Goal: Task Accomplishment & Management: Manage account settings

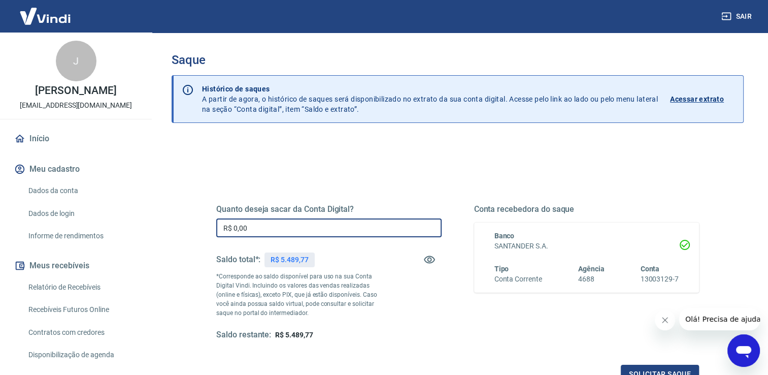
click at [345, 222] on input "R$ 0,00" at bounding box center [328, 227] width 225 height 19
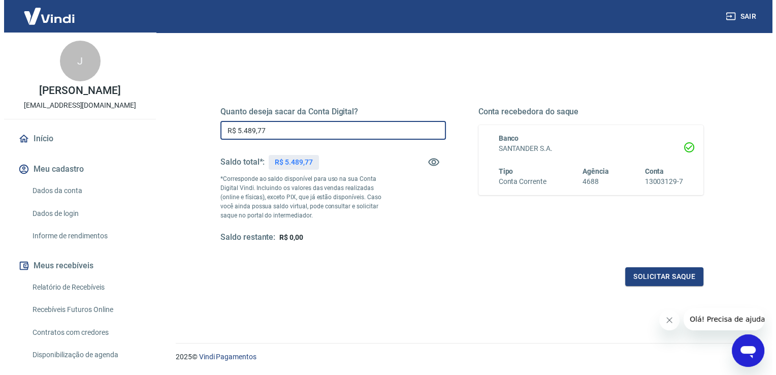
scroll to position [102, 0]
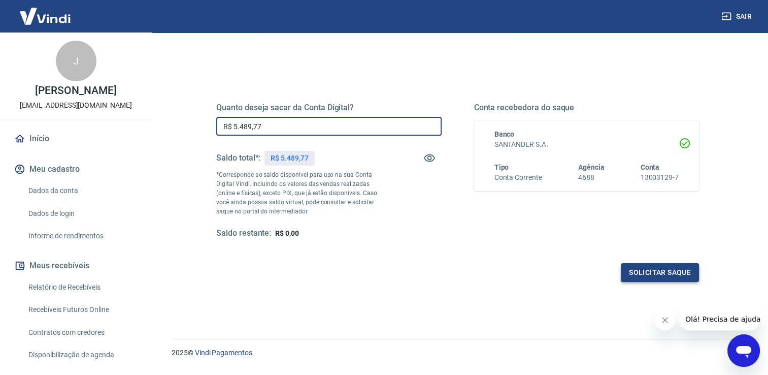
type input "R$ 5.489,77"
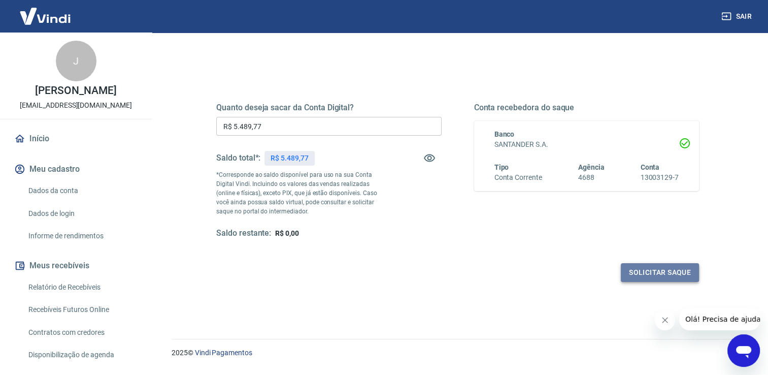
click at [661, 275] on button "Solicitar saque" at bounding box center [660, 272] width 78 height 19
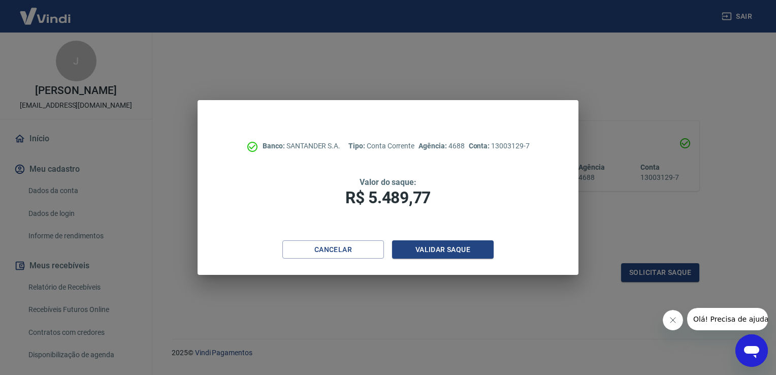
drag, startPoint x: 672, startPoint y: 315, endPoint x: 664, endPoint y: 313, distance: 7.9
click at [671, 314] on button "Fechar mensagem da empresa" at bounding box center [672, 320] width 20 height 20
click at [483, 245] on button "Validar saque" at bounding box center [443, 249] width 102 height 19
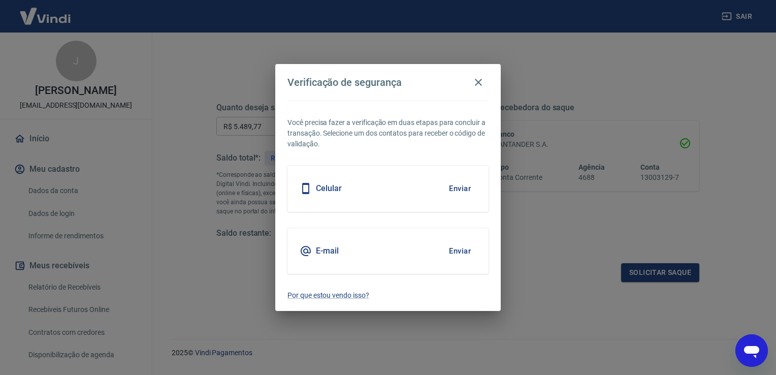
click at [465, 250] on button "Enviar" at bounding box center [459, 250] width 33 height 21
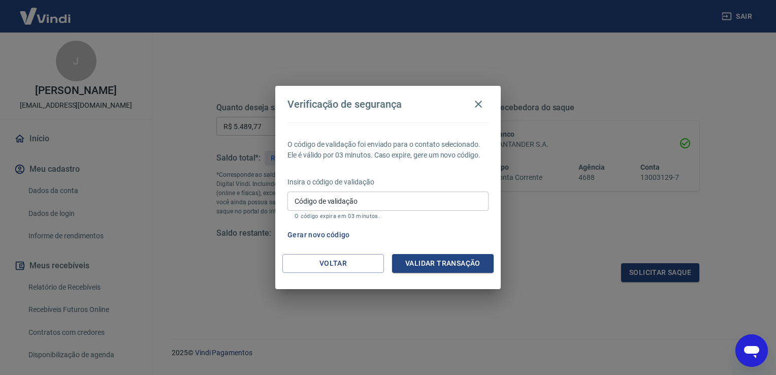
click at [337, 193] on div "Código de validação Código de validação O código expira em 03 minutos." at bounding box center [387, 204] width 201 height 27
type input "259480"
click at [472, 267] on button "Validar transação" at bounding box center [443, 263] width 102 height 19
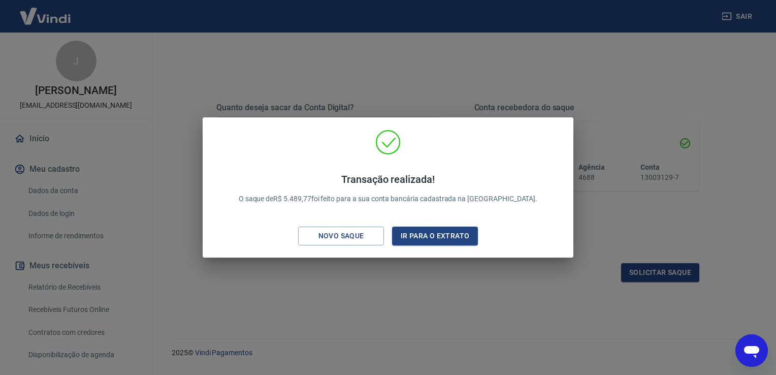
click at [447, 286] on div "Transação realizada! O saque de R$ 5.489,77 foi feito para a sua conta bancária…" at bounding box center [388, 187] width 776 height 375
